Goal: Information Seeking & Learning: Check status

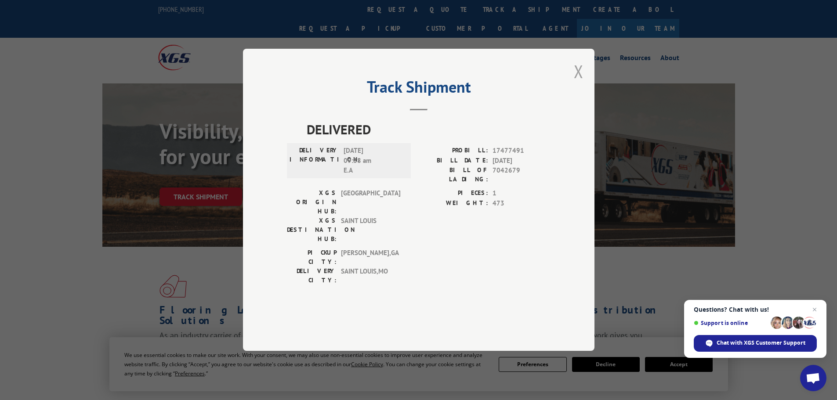
click at [581, 83] on button "Close modal" at bounding box center [579, 71] width 10 height 23
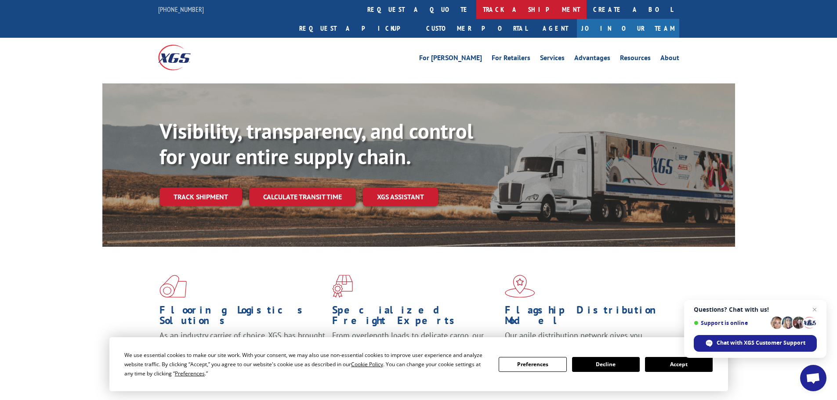
click at [476, 9] on link "track a shipment" at bounding box center [531, 9] width 110 height 19
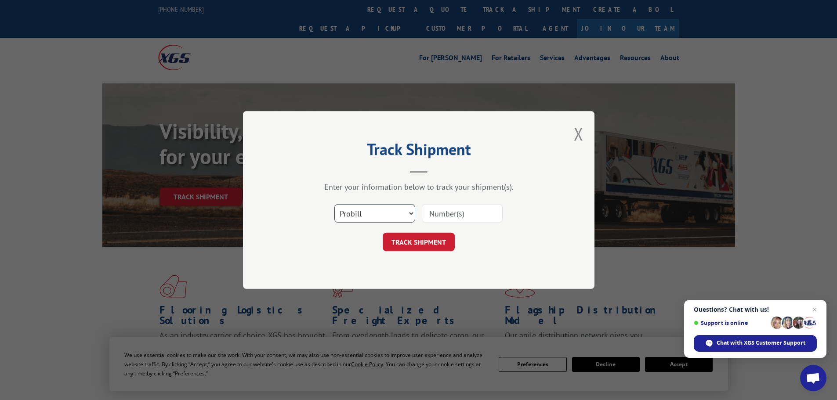
click at [383, 207] on select "Select category... Probill BOL PO" at bounding box center [374, 213] width 81 height 18
select select "po"
click at [334, 204] on select "Select category... Probill BOL PO" at bounding box center [374, 213] width 81 height 18
click at [468, 214] on input at bounding box center [462, 213] width 81 height 18
paste input "15520051"
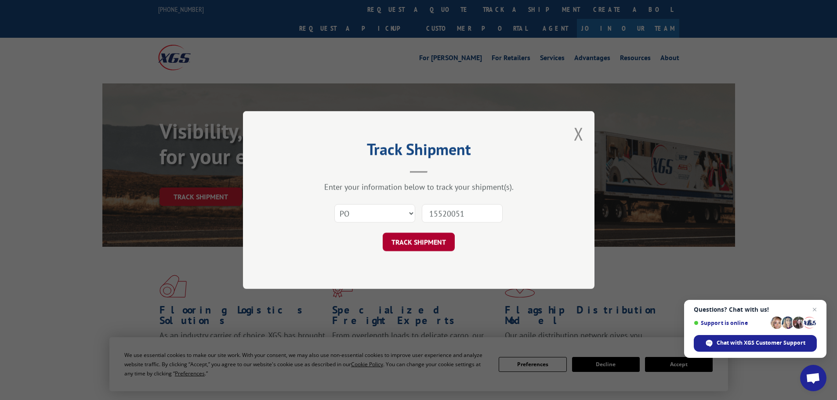
type input "15520051"
click at [424, 241] on button "TRACK SHIPMENT" at bounding box center [419, 242] width 72 height 18
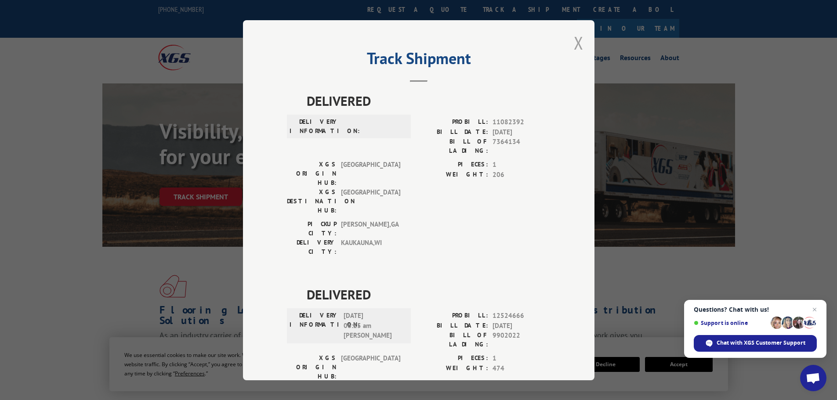
click at [574, 46] on button "Close modal" at bounding box center [579, 42] width 10 height 23
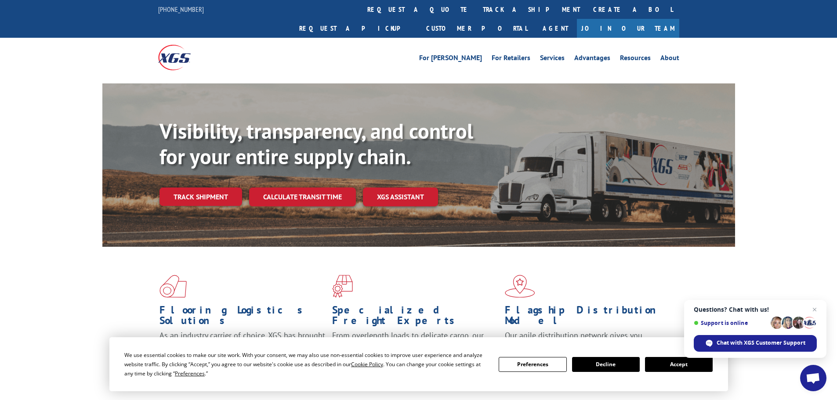
click at [476, 5] on link "track a shipment" at bounding box center [531, 9] width 110 height 19
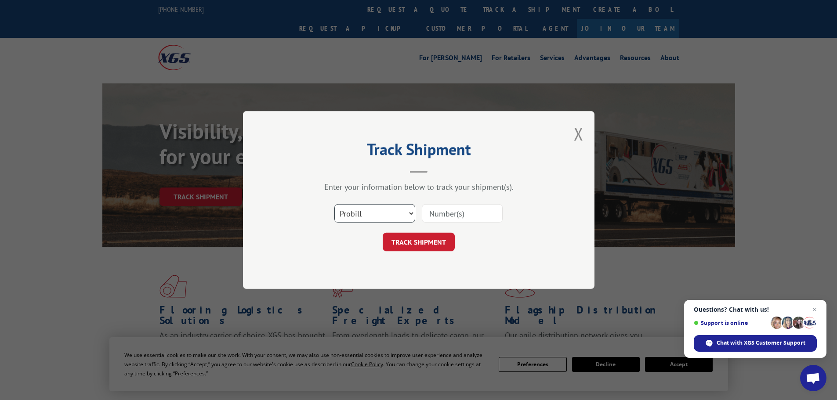
click at [379, 212] on select "Select category... Probill BOL PO" at bounding box center [374, 213] width 81 height 18
select select "po"
click at [334, 204] on select "Select category... Probill BOL PO" at bounding box center [374, 213] width 81 height 18
click at [453, 217] on input at bounding box center [462, 213] width 81 height 18
paste input "15520011"
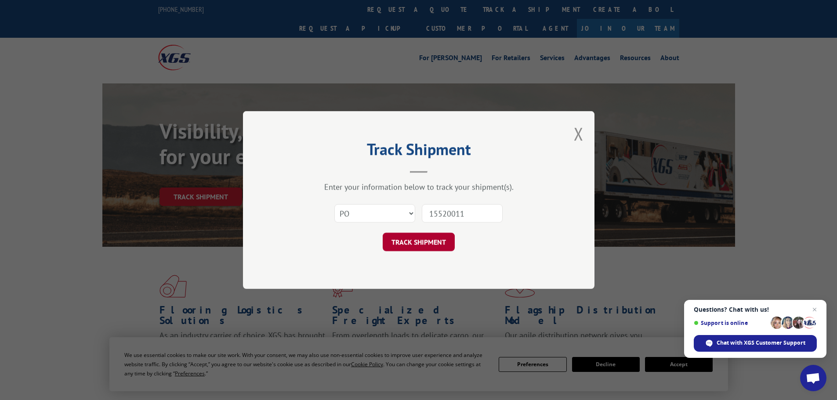
type input "15520011"
click at [421, 240] on button "TRACK SHIPMENT" at bounding box center [419, 242] width 72 height 18
